Goal: Information Seeking & Learning: Learn about a topic

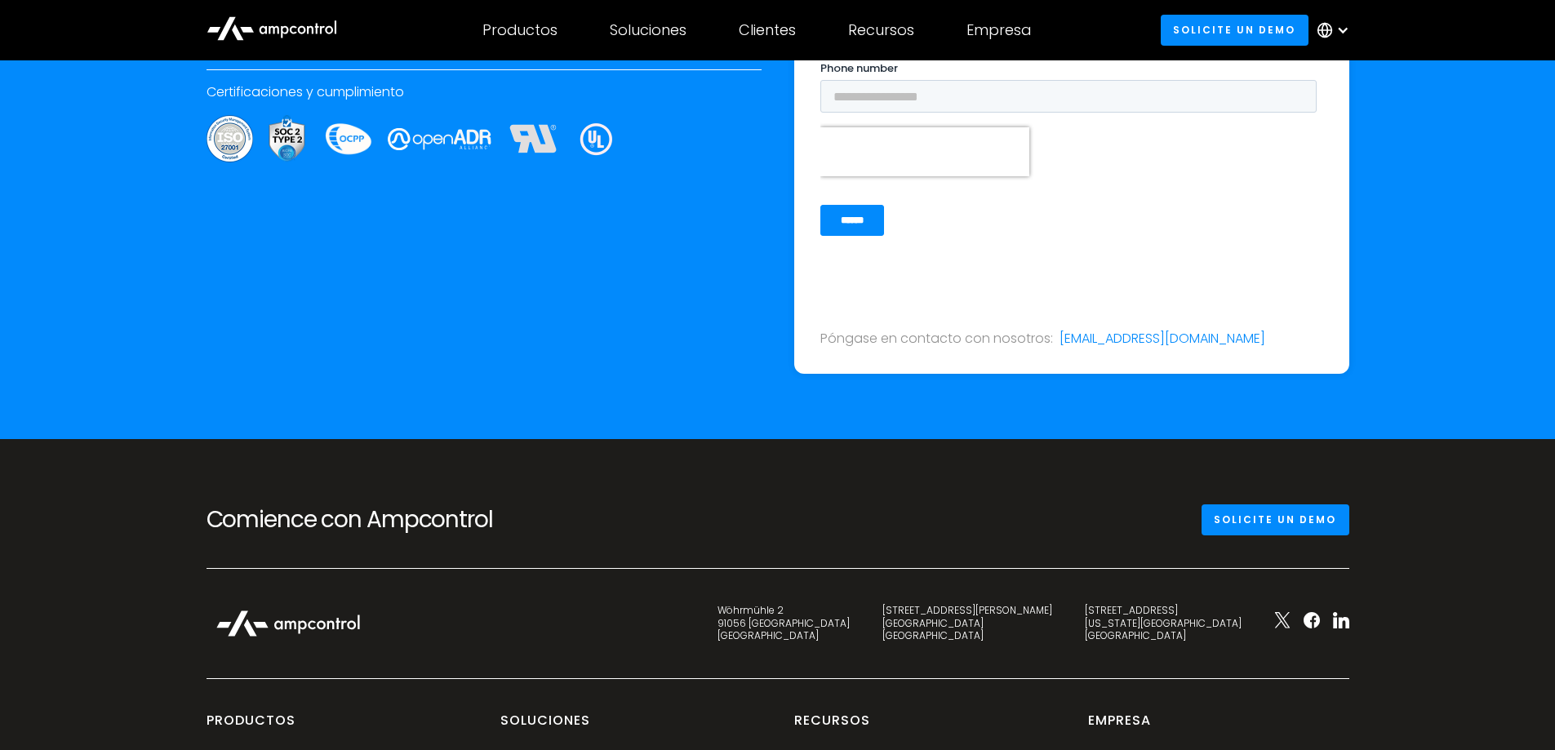
scroll to position [6190, 0]
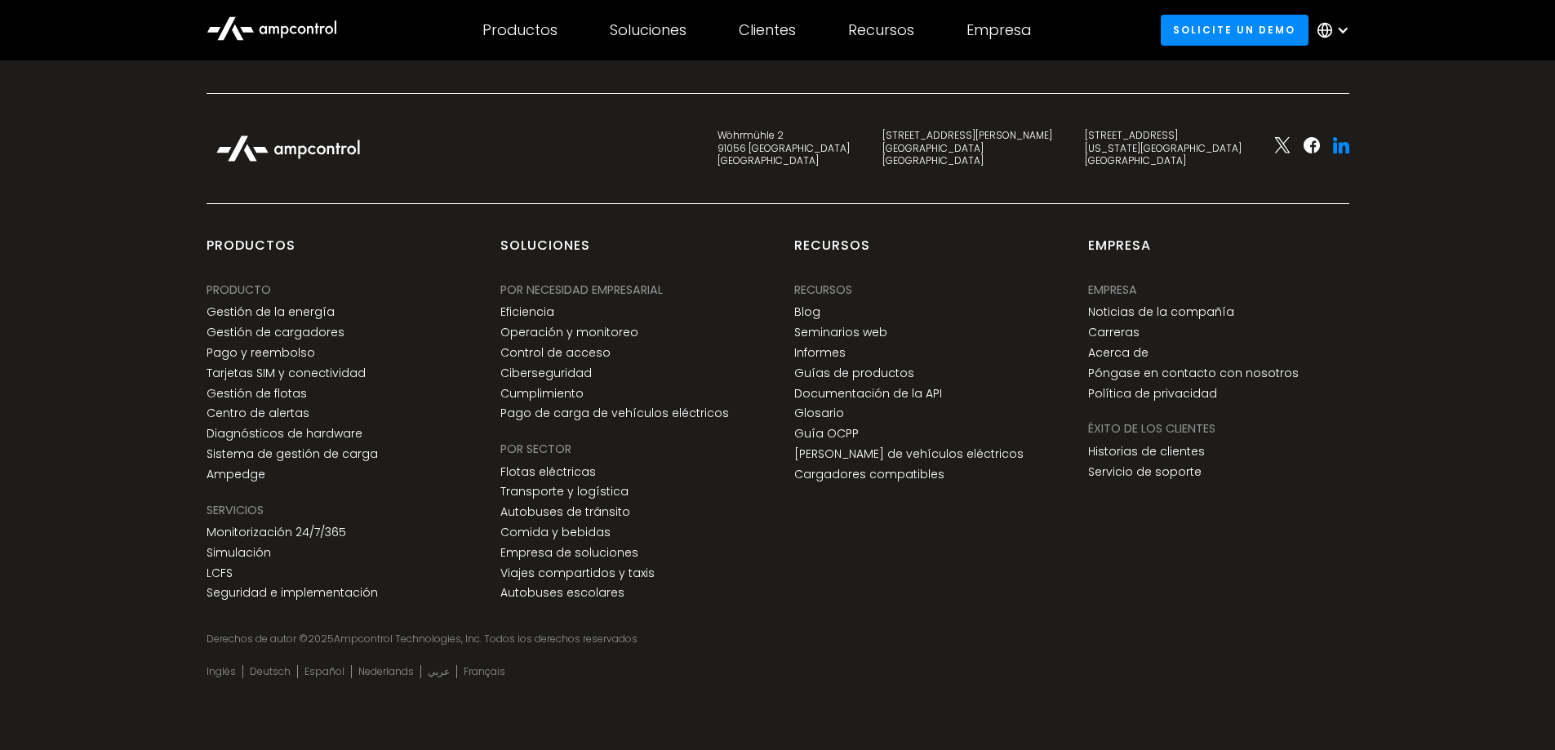
click at [1342, 150] on icon at bounding box center [1343, 147] width 11 height 11
click at [1064, 635] on div "Derechos de autor © 2025 Ampcontrol Technologies, Inc. Todos los derechos reser…" at bounding box center [778, 639] width 1143 height 13
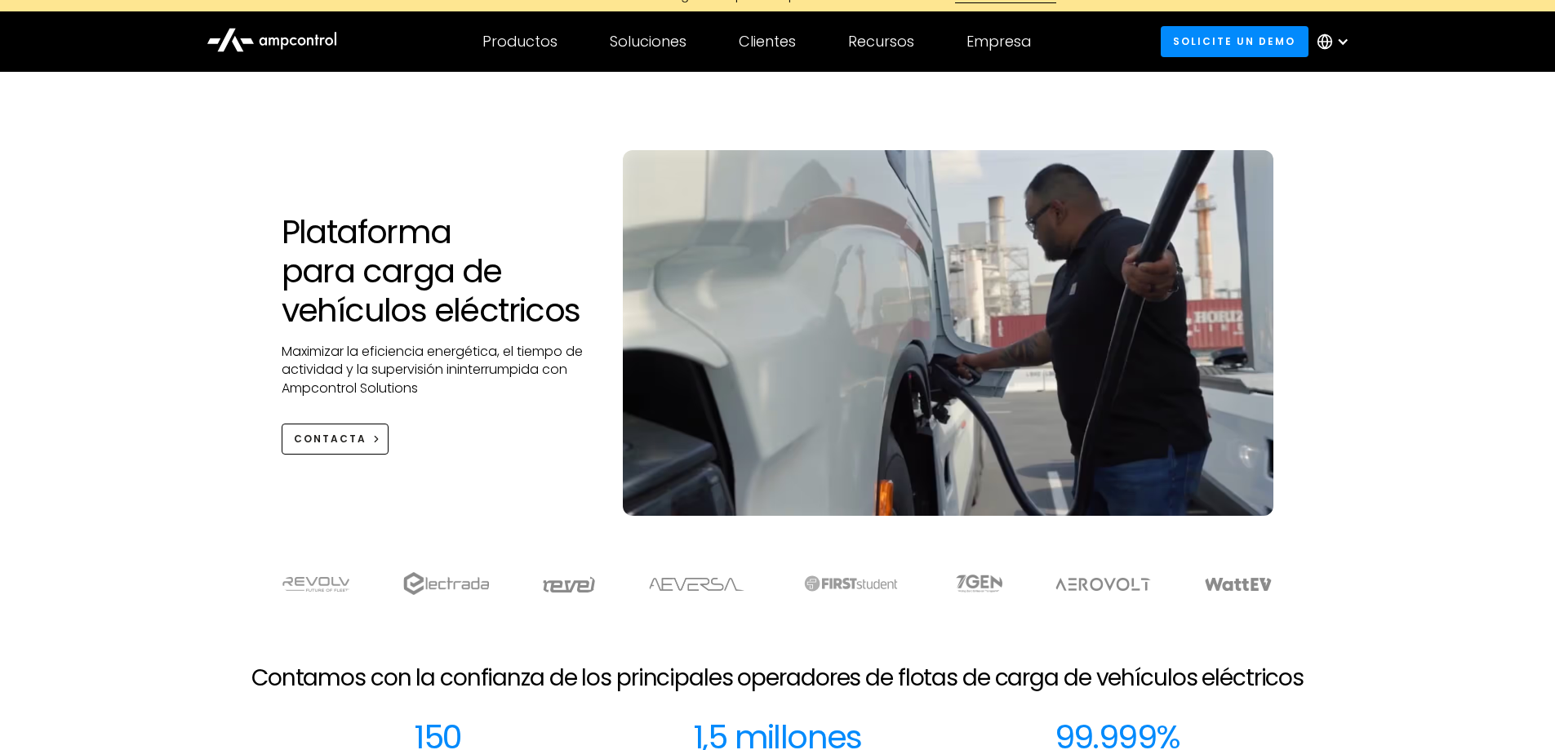
scroll to position [0, 0]
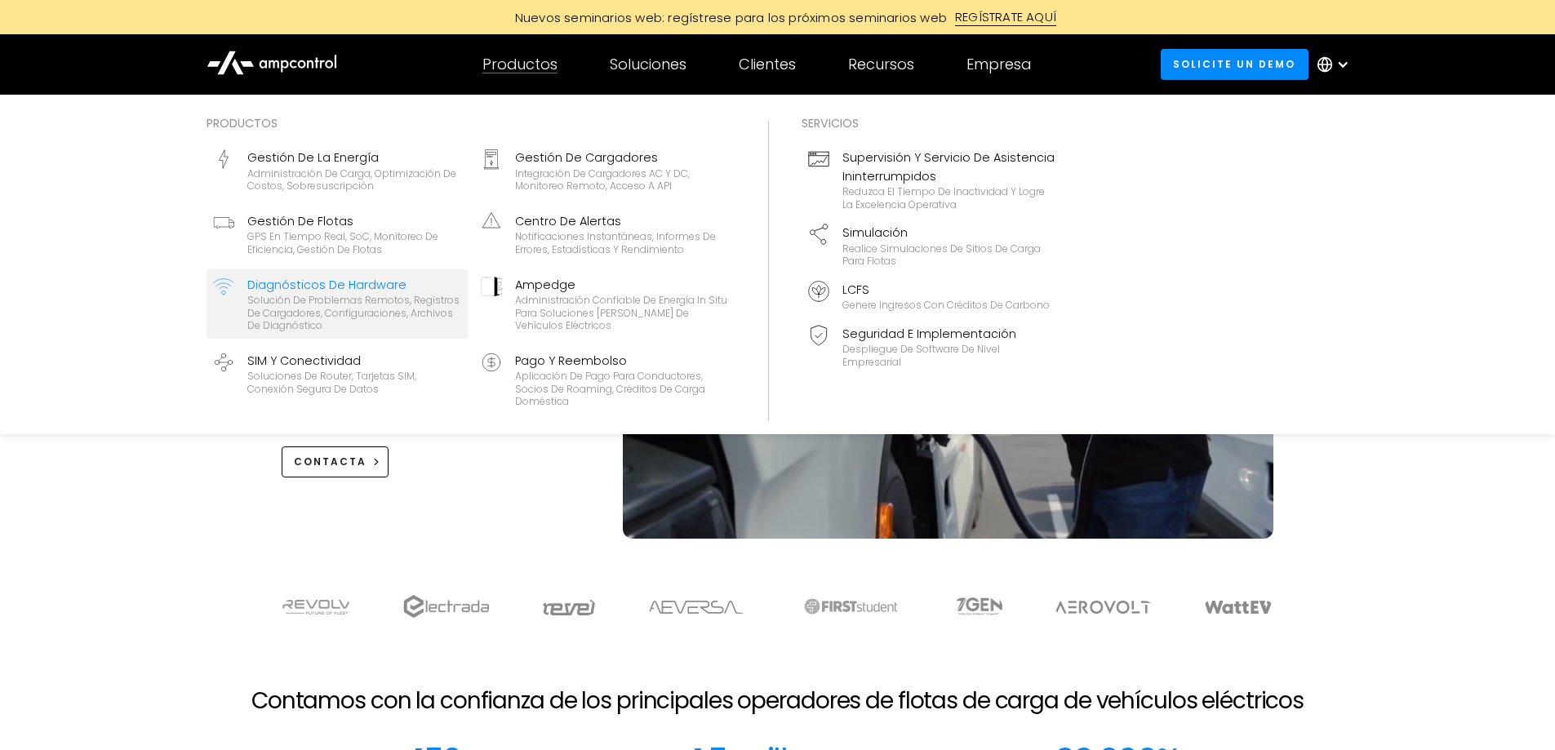
click at [325, 288] on div "Diagnósticos de hardware" at bounding box center [354, 285] width 214 height 18
click at [292, 284] on div "Diagnósticos de hardware" at bounding box center [354, 285] width 214 height 18
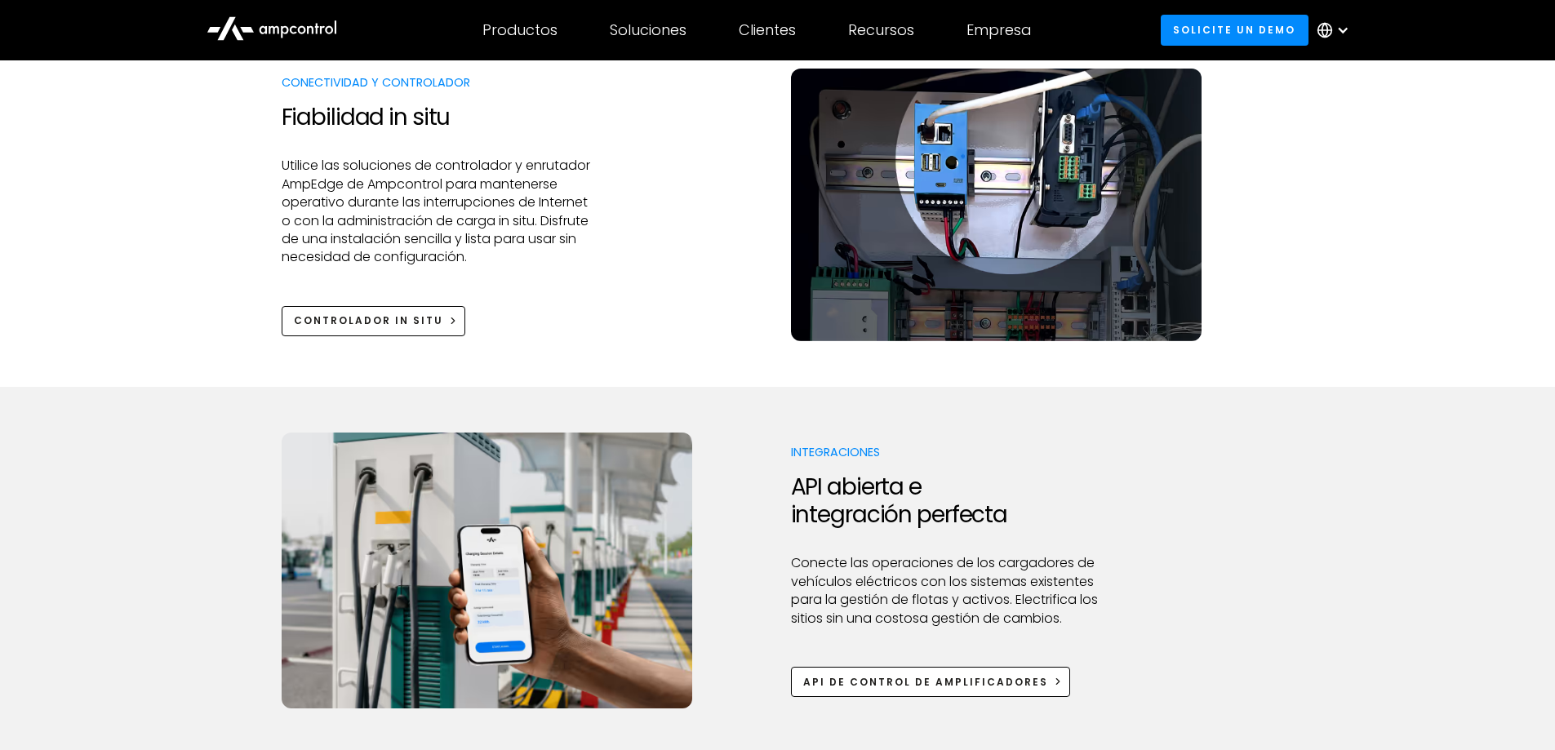
scroll to position [1878, 0]
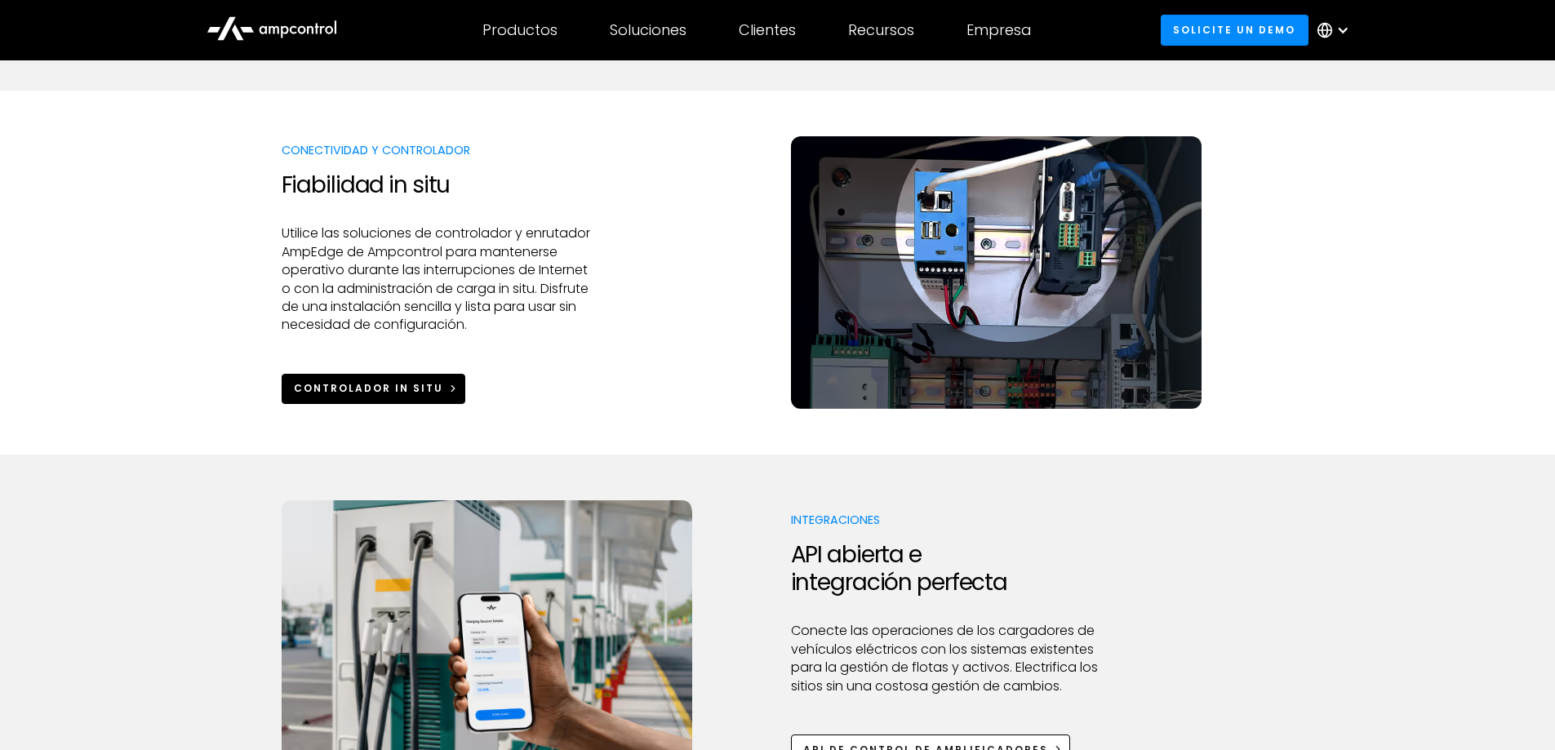
click at [407, 380] on link "Controlador in situ" at bounding box center [374, 389] width 184 height 30
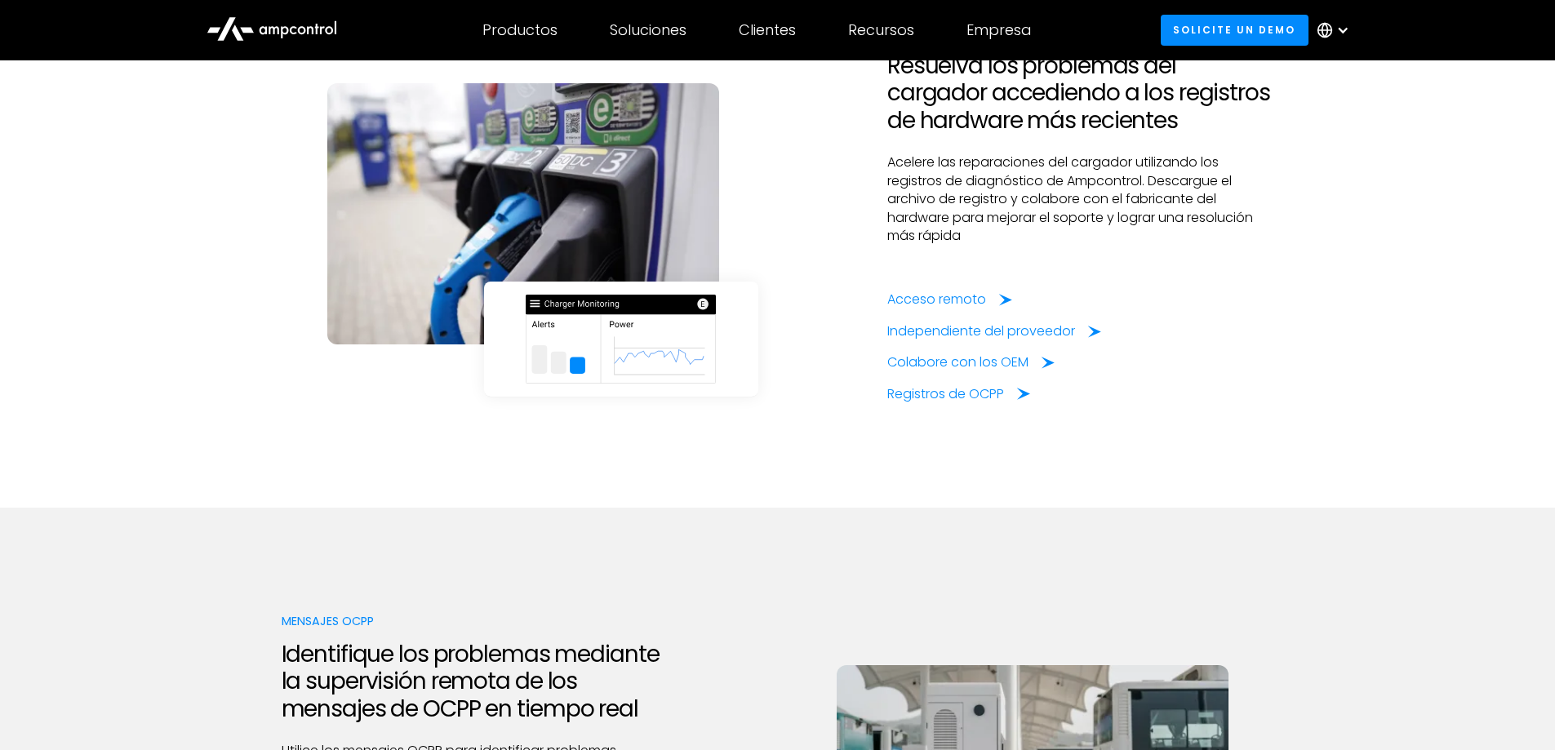
scroll to position [2531, 0]
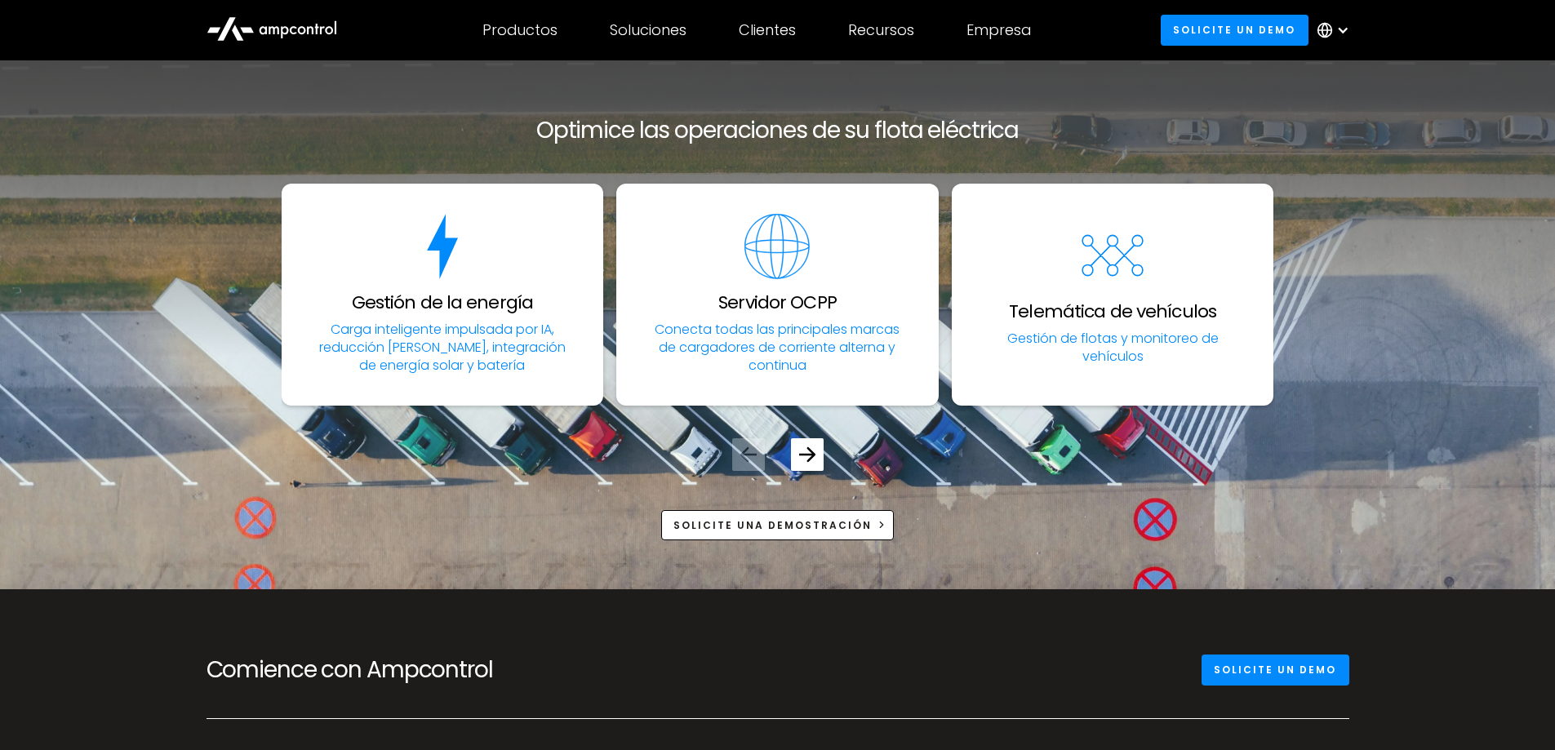
scroll to position [5388, 0]
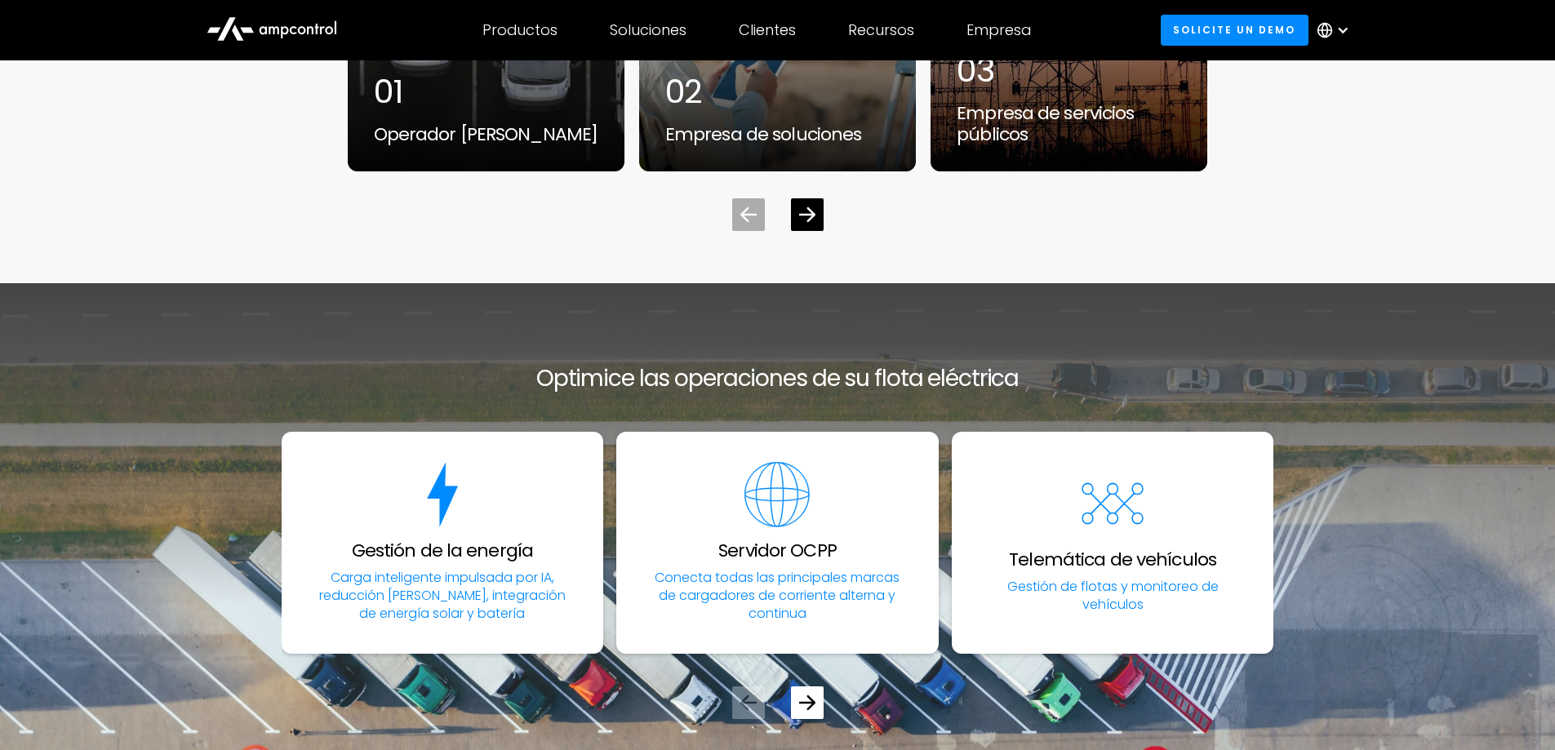
click at [295, 22] on icon at bounding box center [272, 27] width 131 height 39
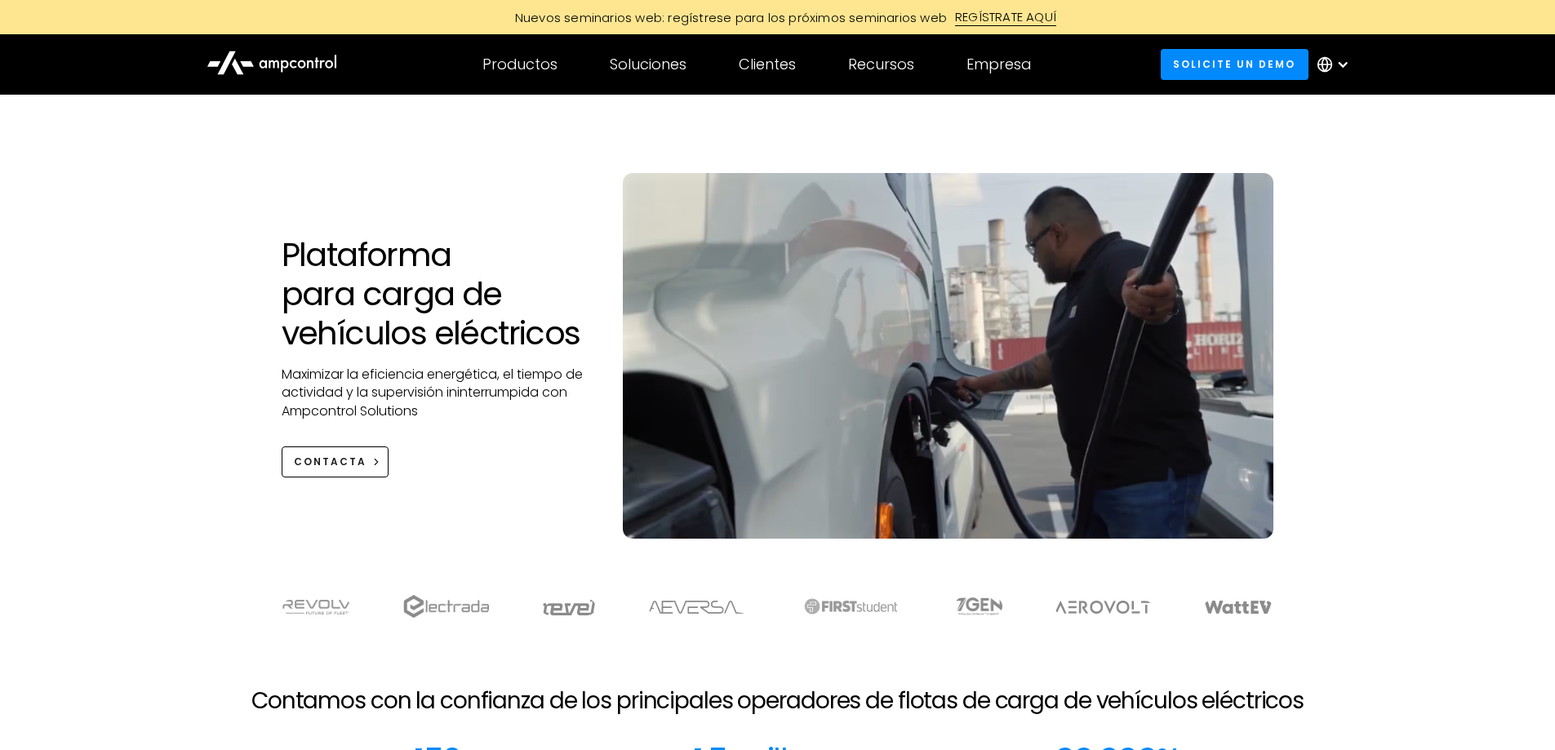
click at [1340, 57] on div at bounding box center [1337, 64] width 57 height 49
click at [1331, 115] on link "English" at bounding box center [1321, 110] width 43 height 19
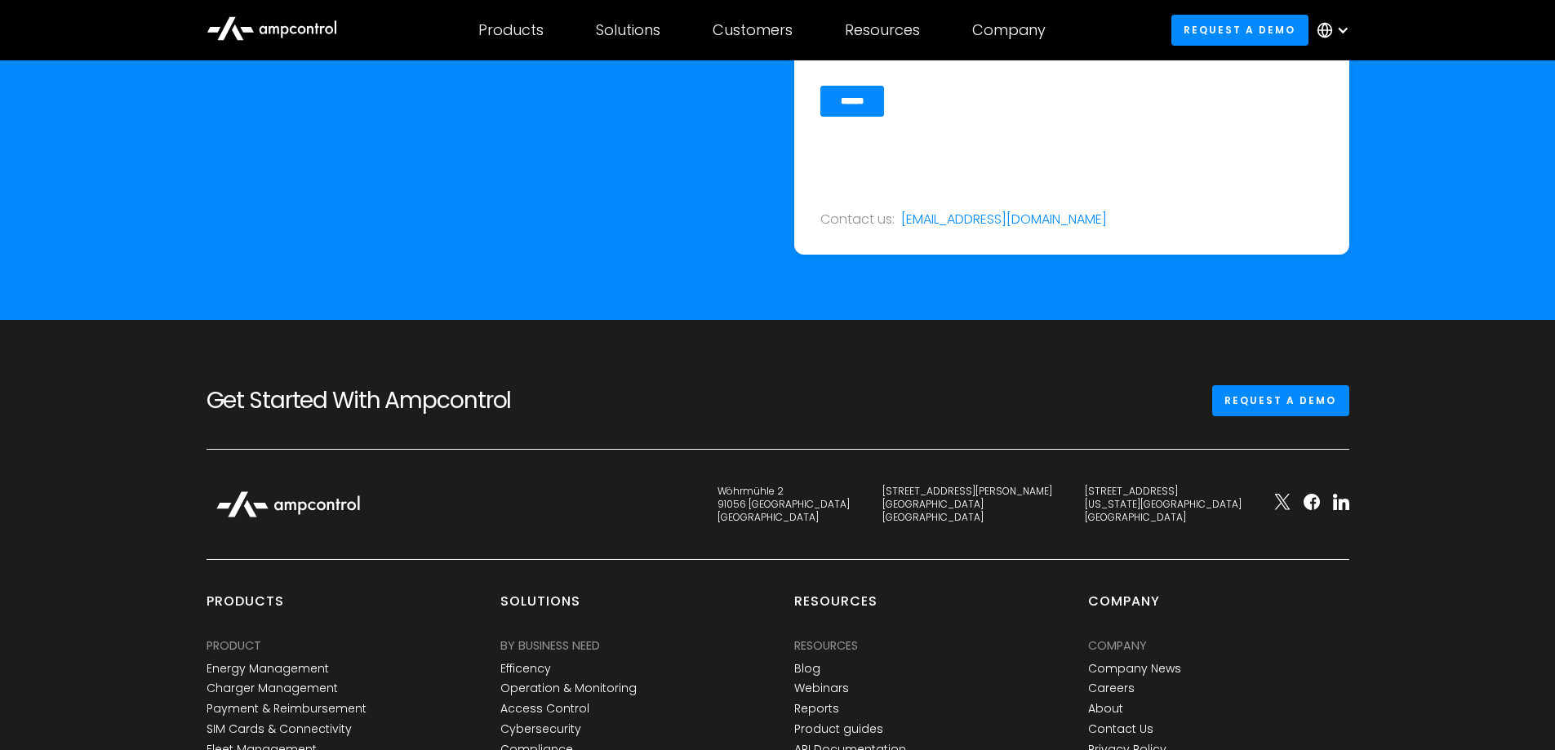
scroll to position [5406, 0]
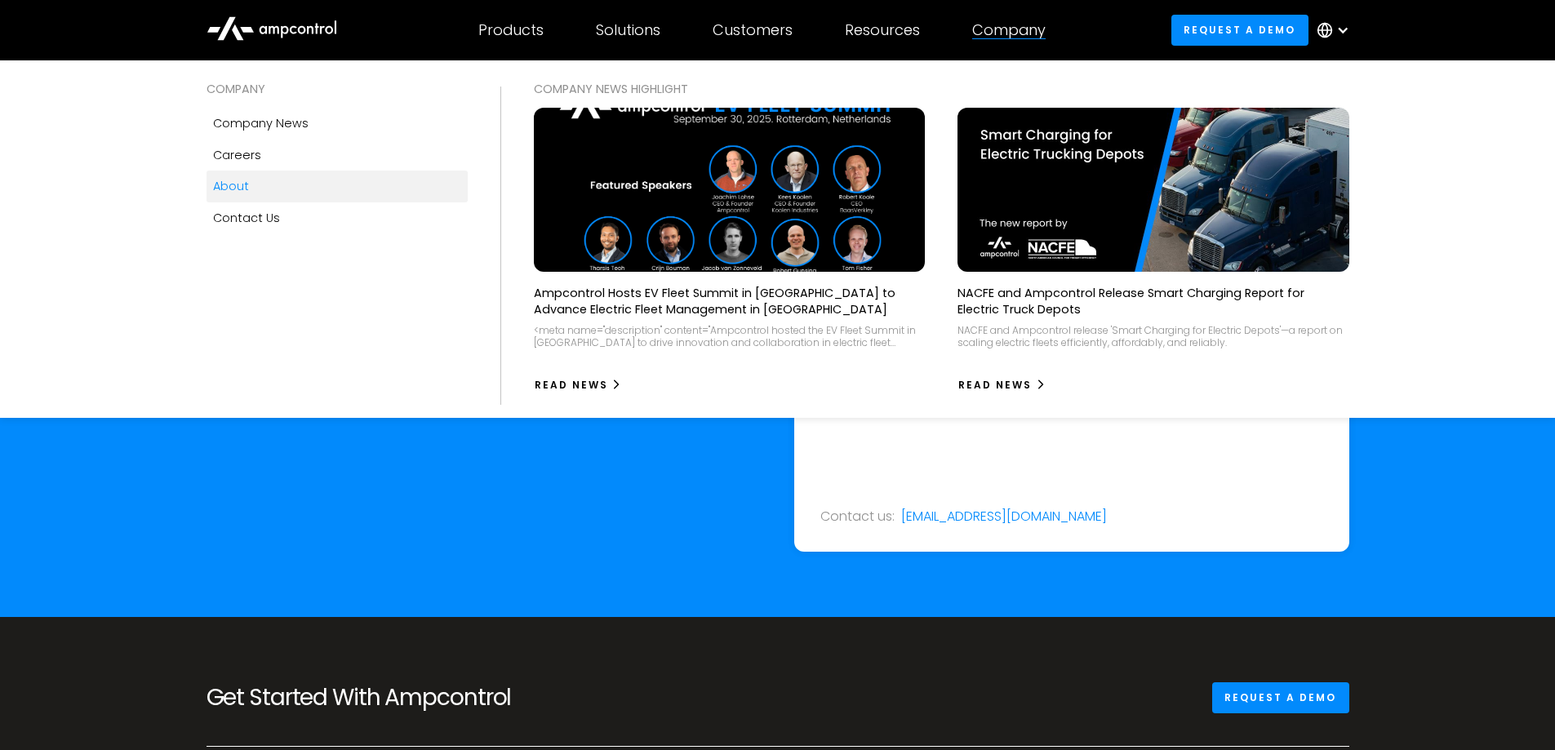
click at [238, 180] on div "About" at bounding box center [231, 186] width 36 height 18
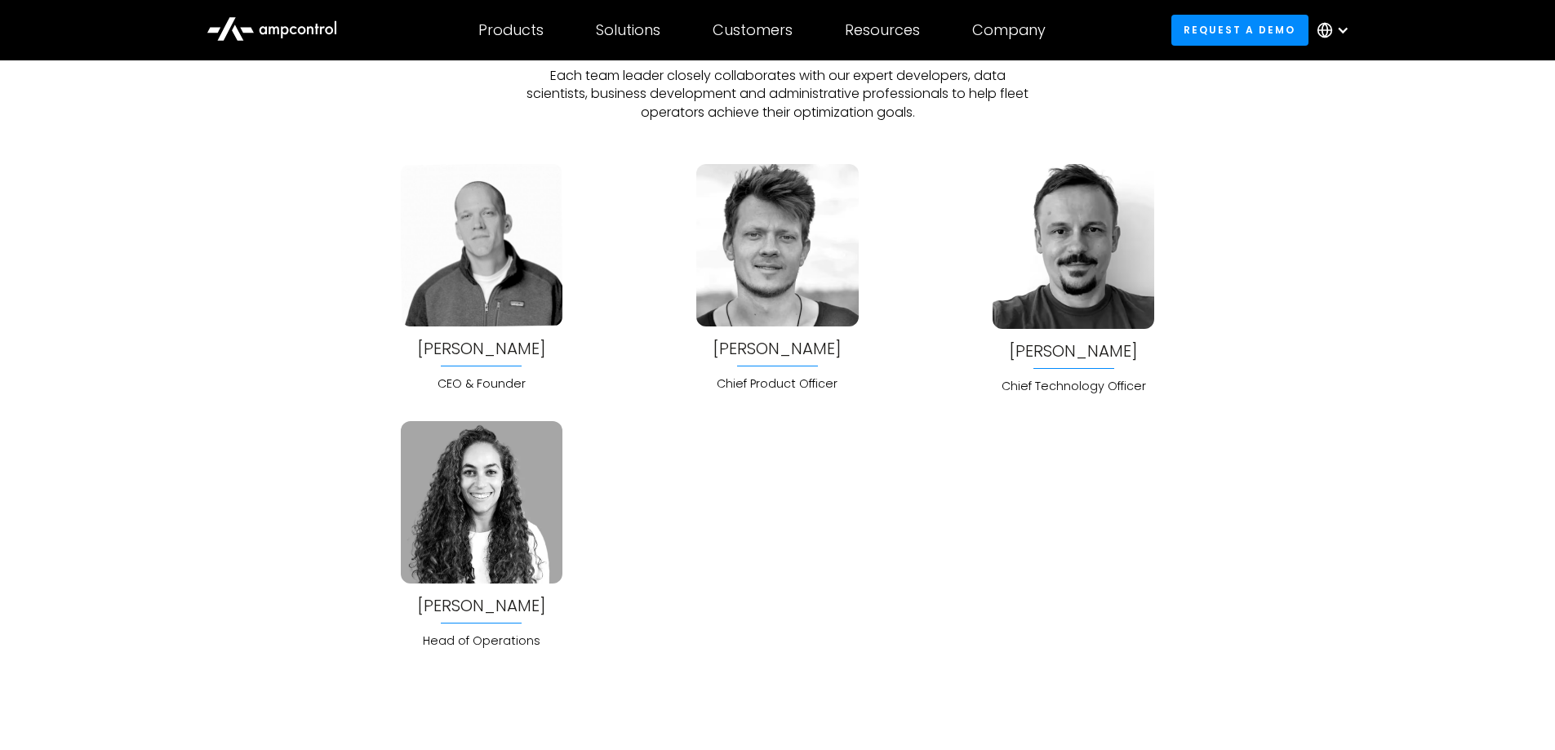
scroll to position [4327, 0]
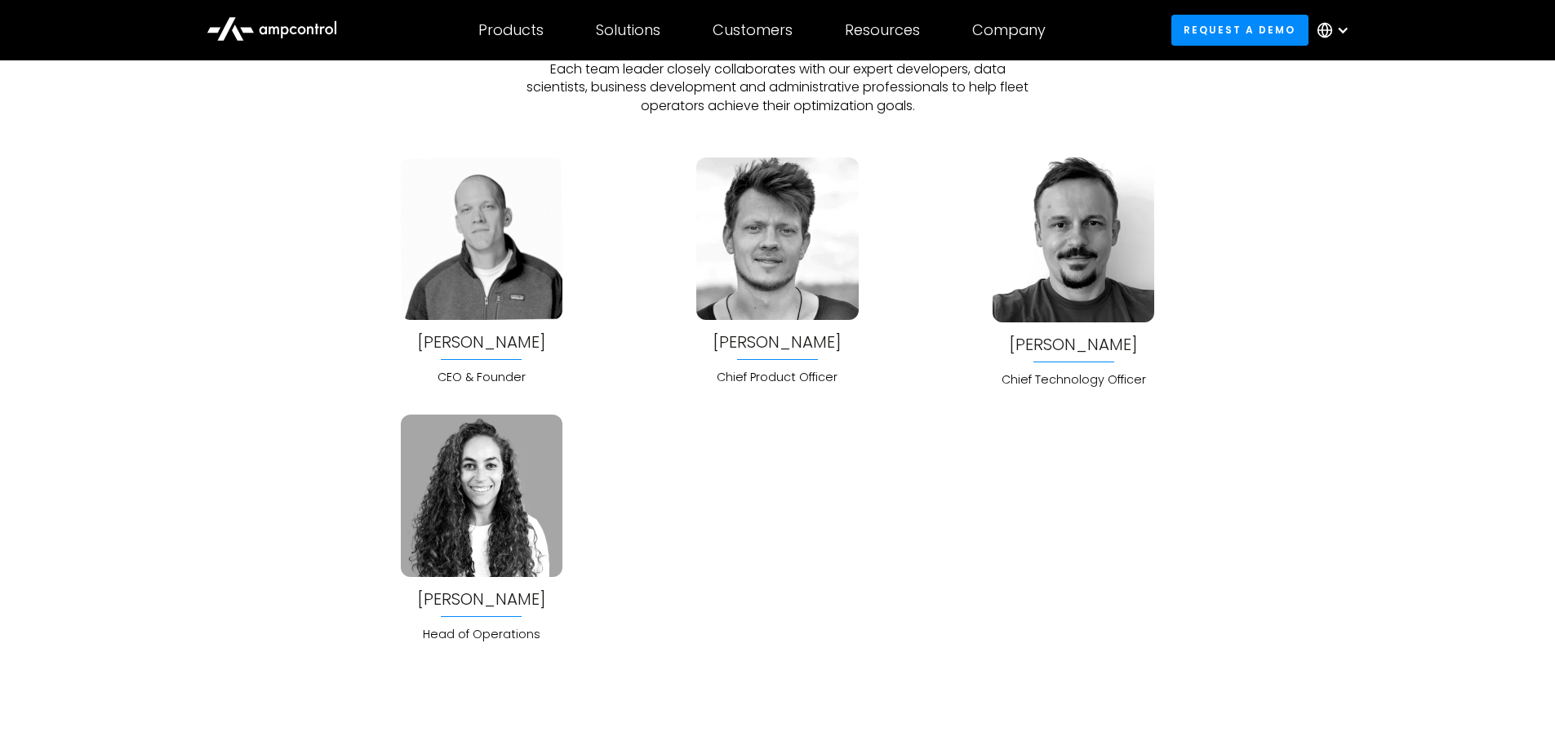
click at [202, 363] on div "Meet the Leadership Team At Ampcontrol, our leadership team isn't just experien…" at bounding box center [777, 304] width 1555 height 678
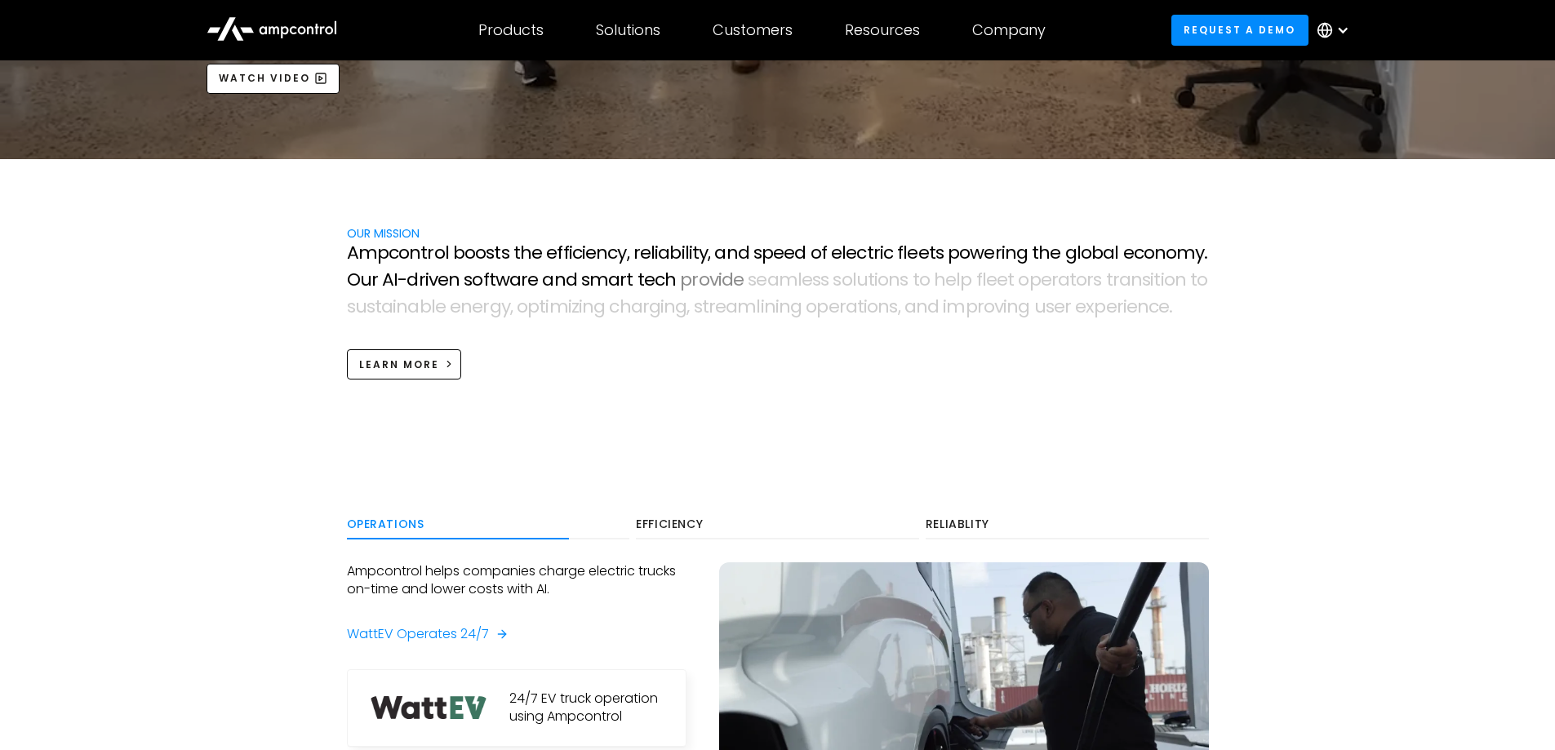
scroll to position [490, 0]
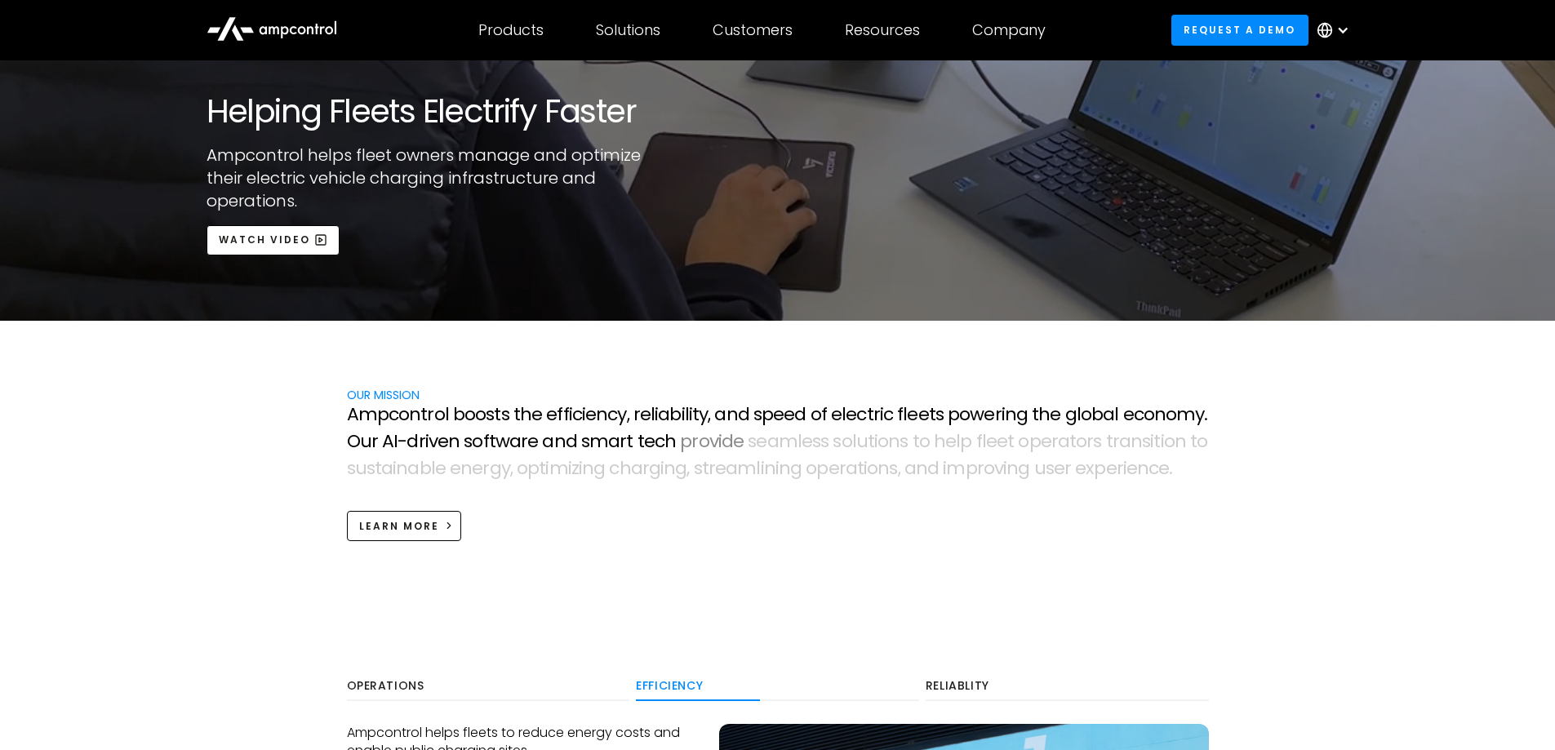
click at [294, 33] on icon at bounding box center [272, 27] width 131 height 39
